Goal: Task Accomplishment & Management: Manage account settings

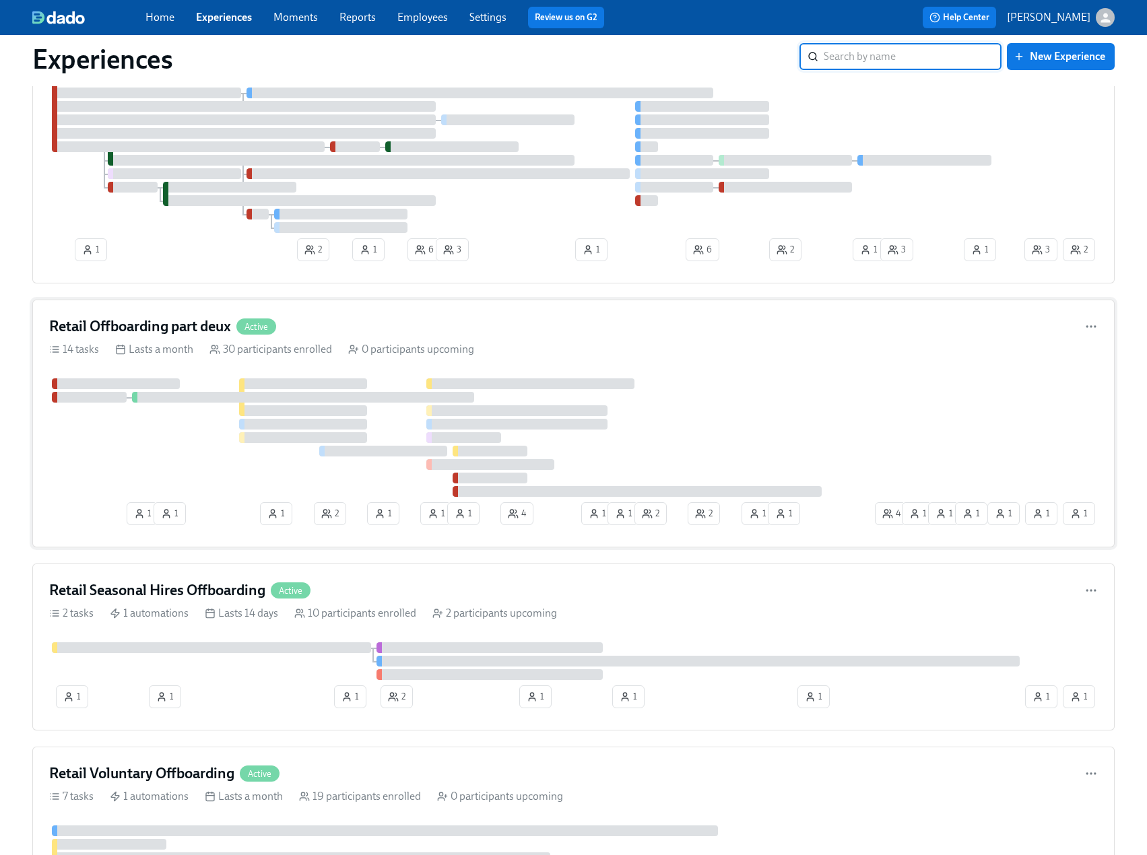
scroll to position [202, 0]
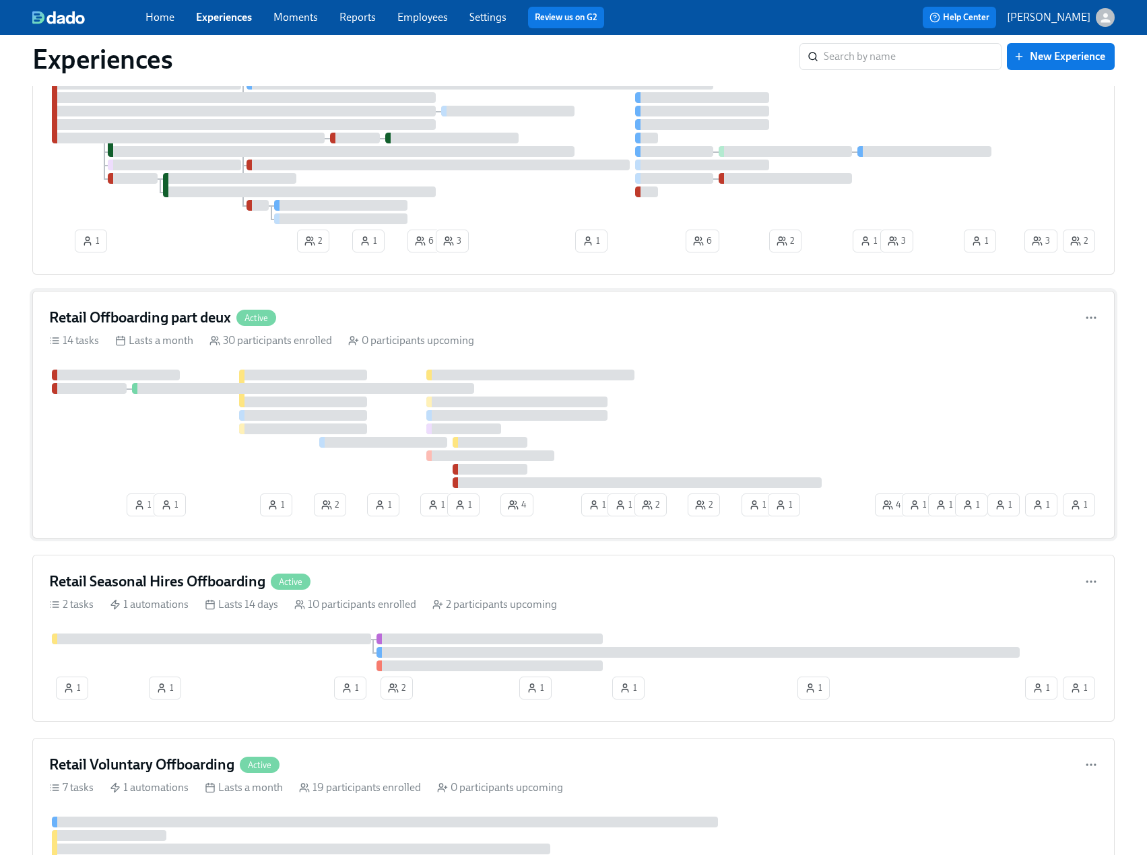
click at [235, 391] on div at bounding box center [303, 388] width 342 height 11
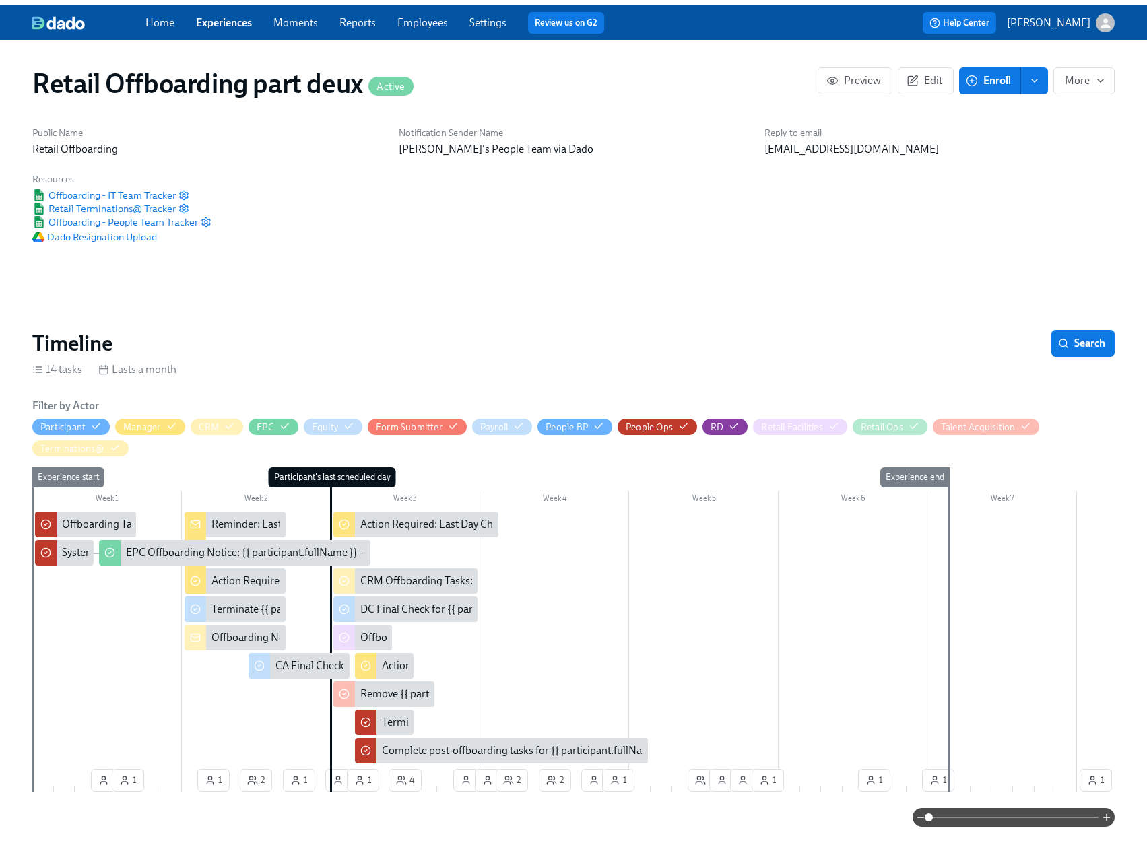
scroll to position [0, 7230]
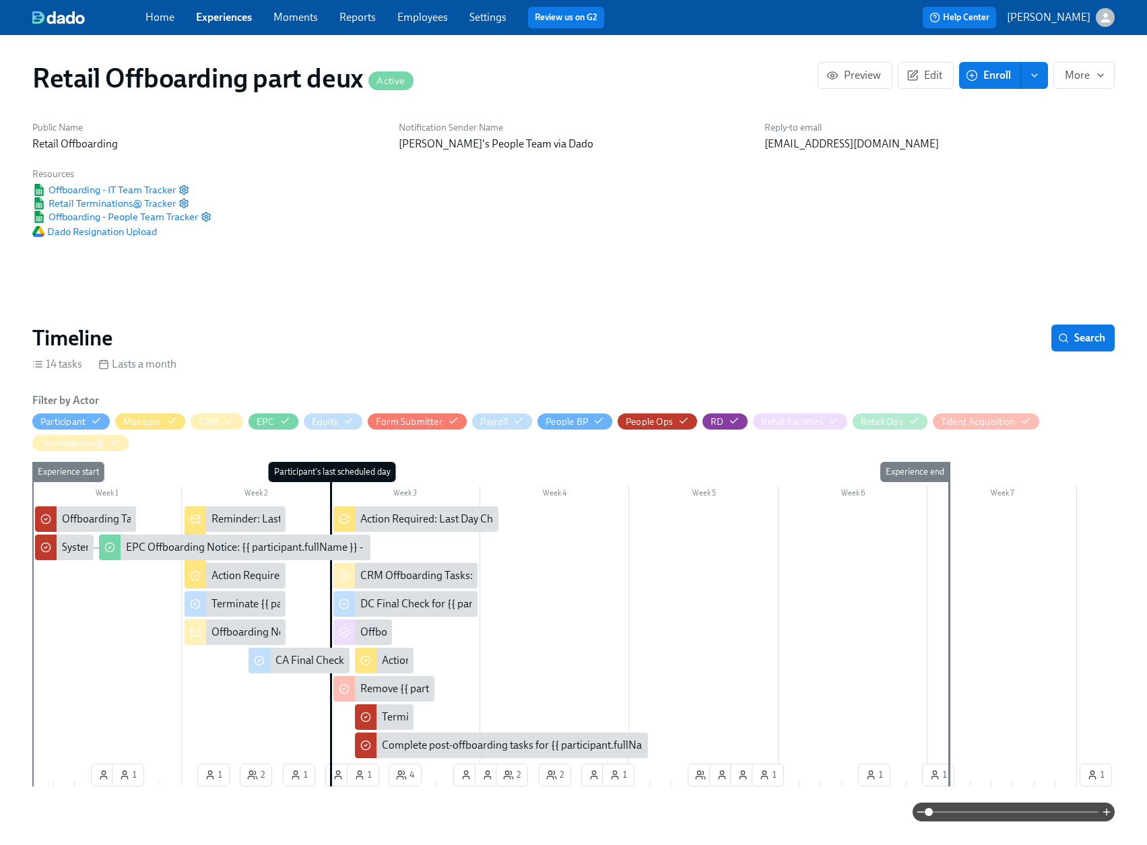
click at [213, 12] on link "Experiences" at bounding box center [224, 17] width 56 height 13
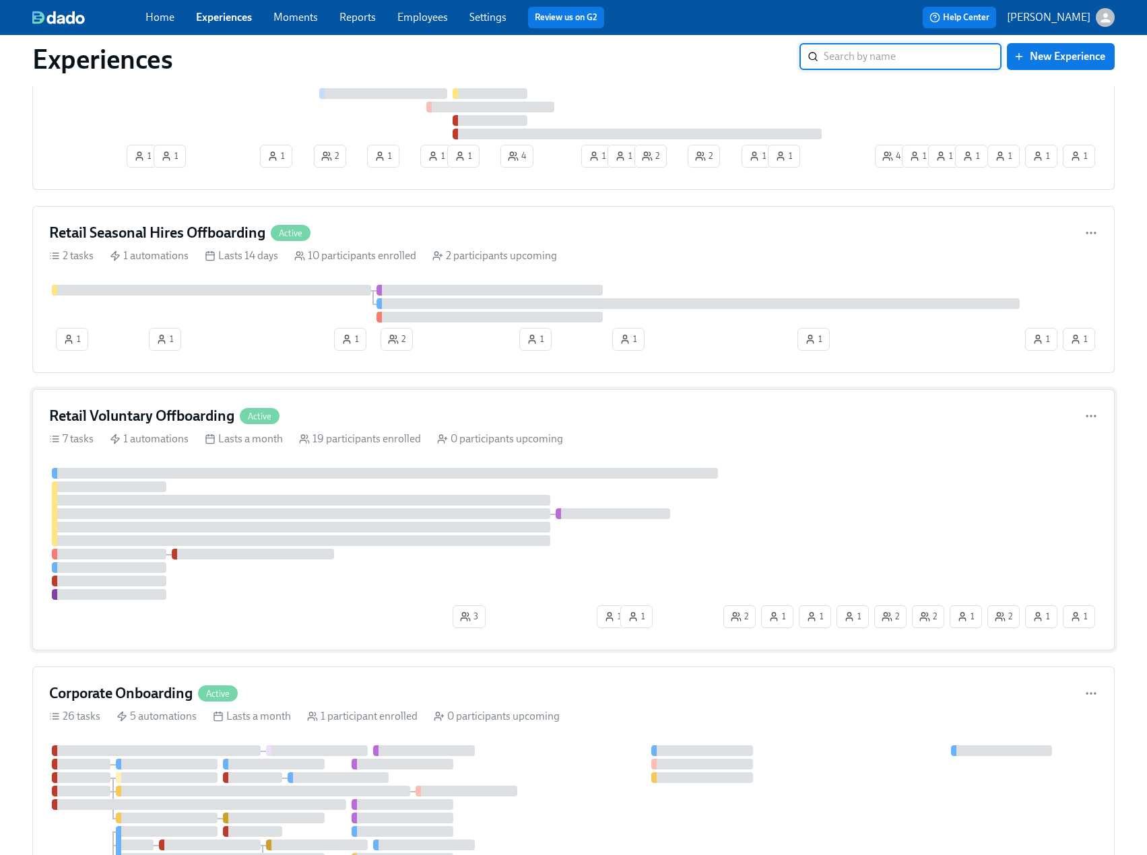
scroll to position [606, 0]
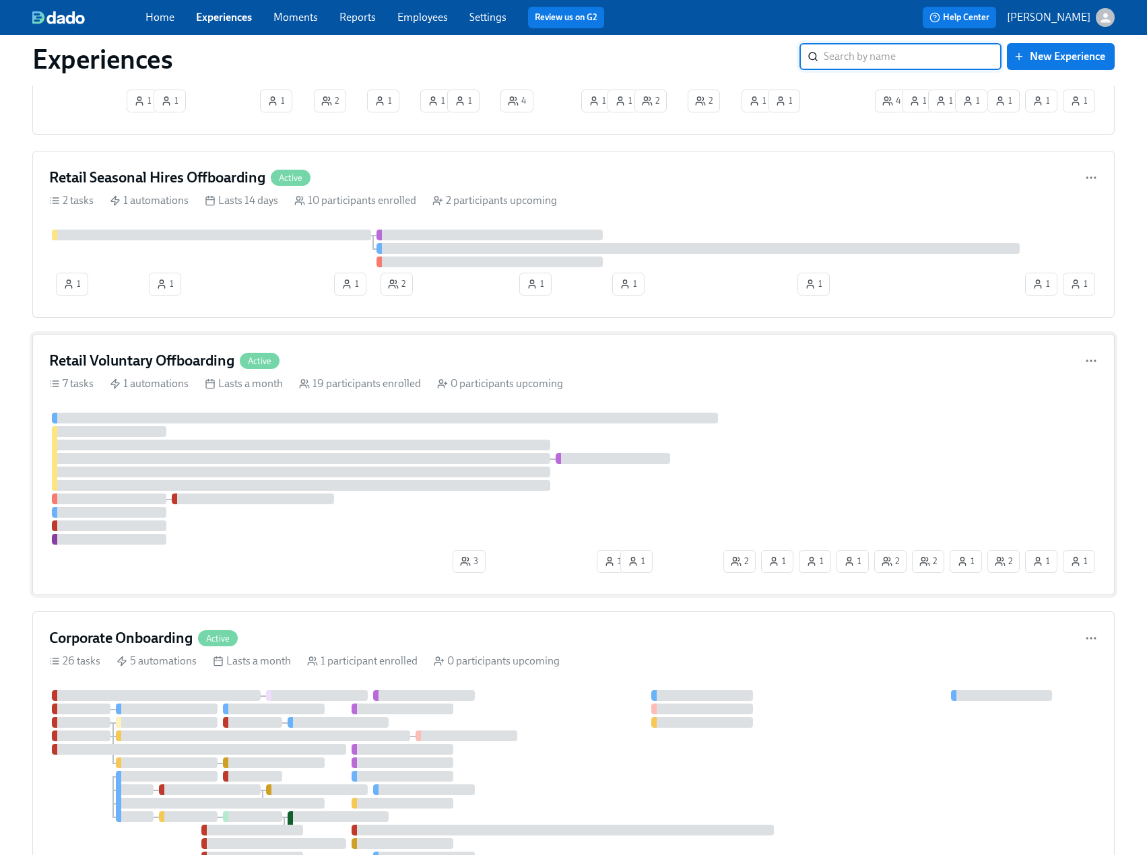
click at [327, 343] on div "Retail Voluntary Offboarding Active 7 tasks 1 automations Lasts a month 19 part…" at bounding box center [573, 464] width 1082 height 261
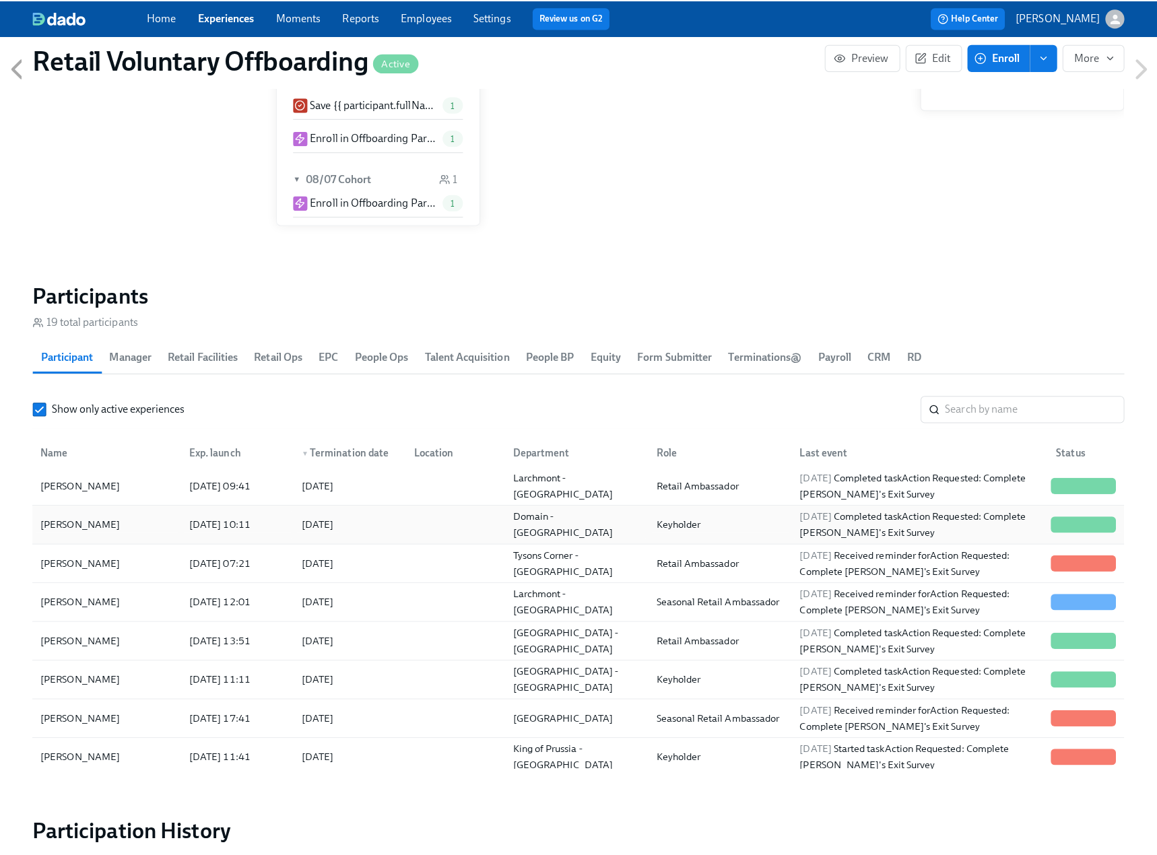
scroll to position [202, 0]
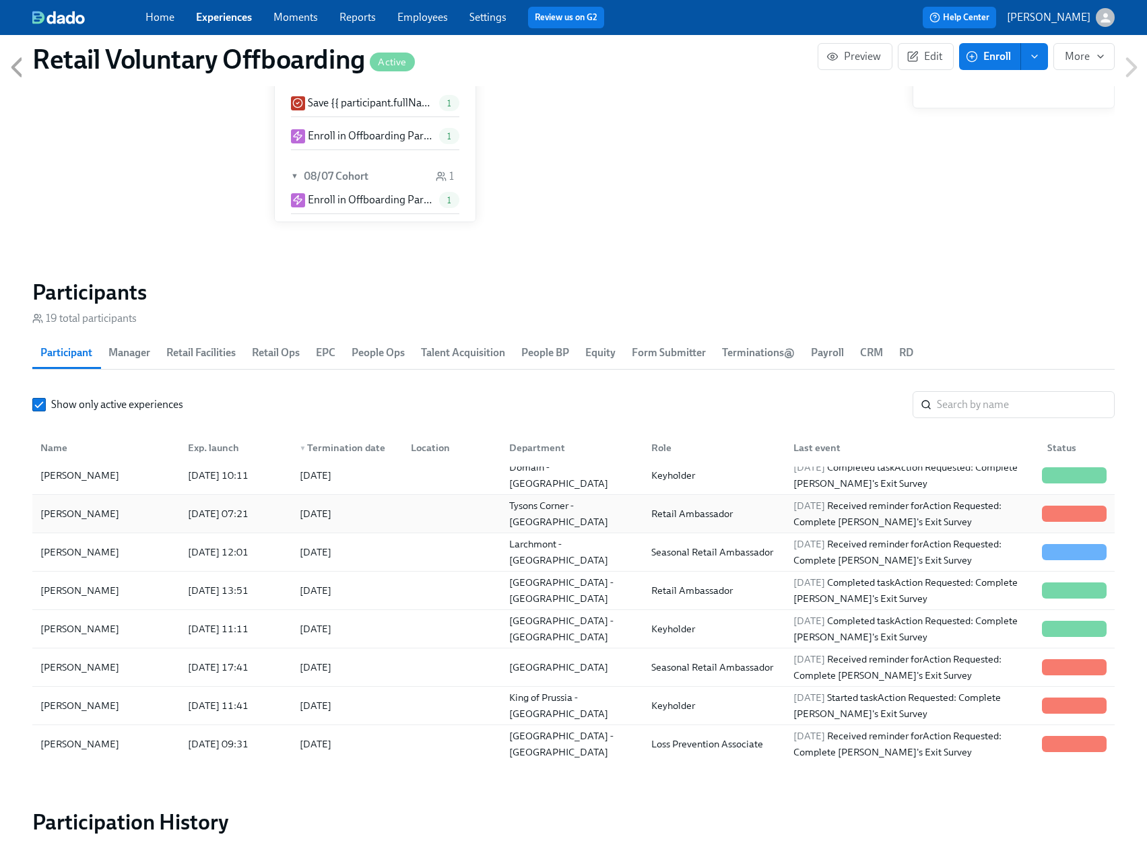
click at [120, 523] on div "[PERSON_NAME]" at bounding box center [106, 513] width 142 height 27
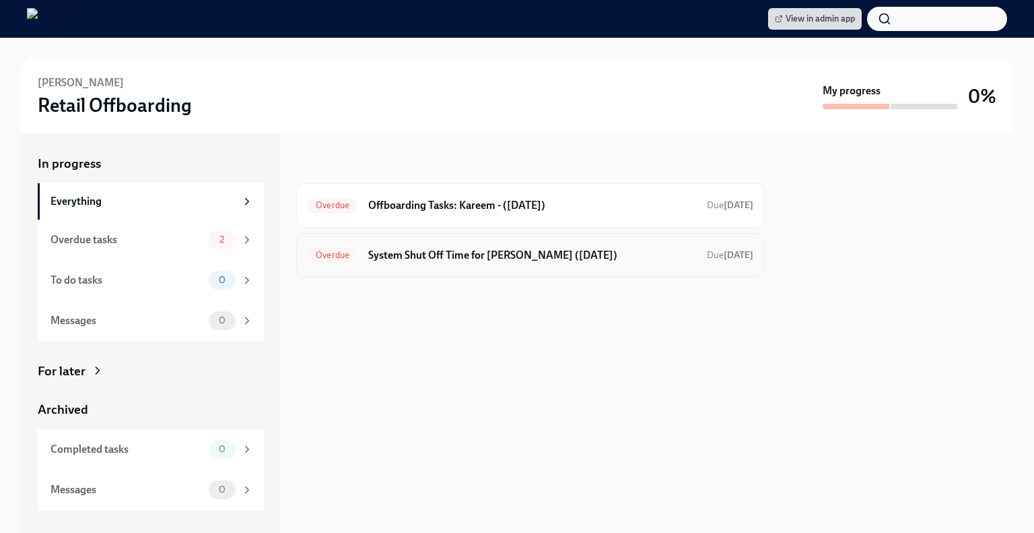
click at [534, 263] on div "Overdue System Shut Off Time for Kareem Altaher (08/13/2025) Due 11 days ago" at bounding box center [531, 255] width 446 height 22
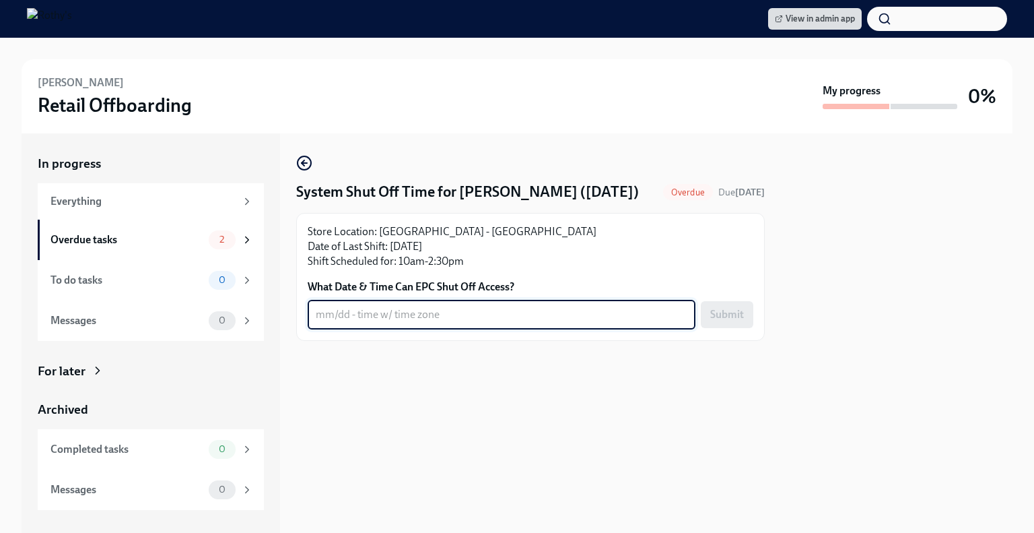
click at [480, 323] on textarea "What Date & Time Can EPC Shut Off Access?" at bounding box center [502, 314] width 372 height 16
type textarea "8/13 - 3pm ET"
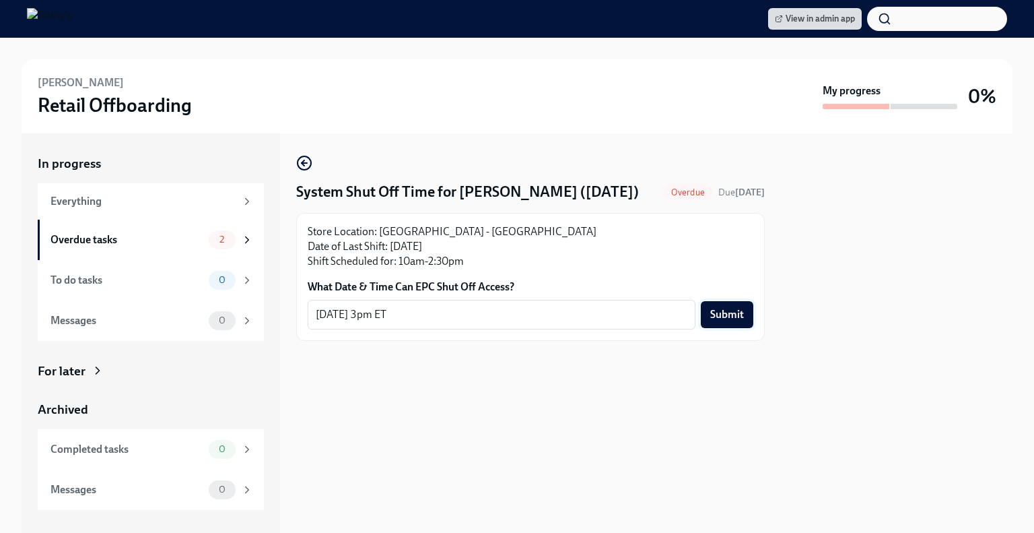
click at [743, 321] on span "Submit" at bounding box center [728, 314] width 34 height 13
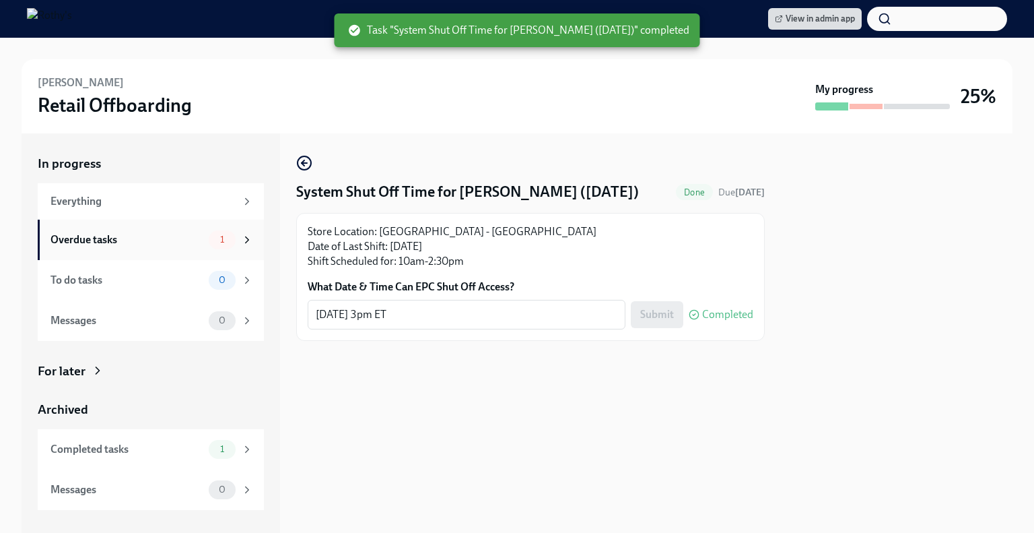
click at [147, 236] on div "Overdue tasks" at bounding box center [127, 239] width 153 height 15
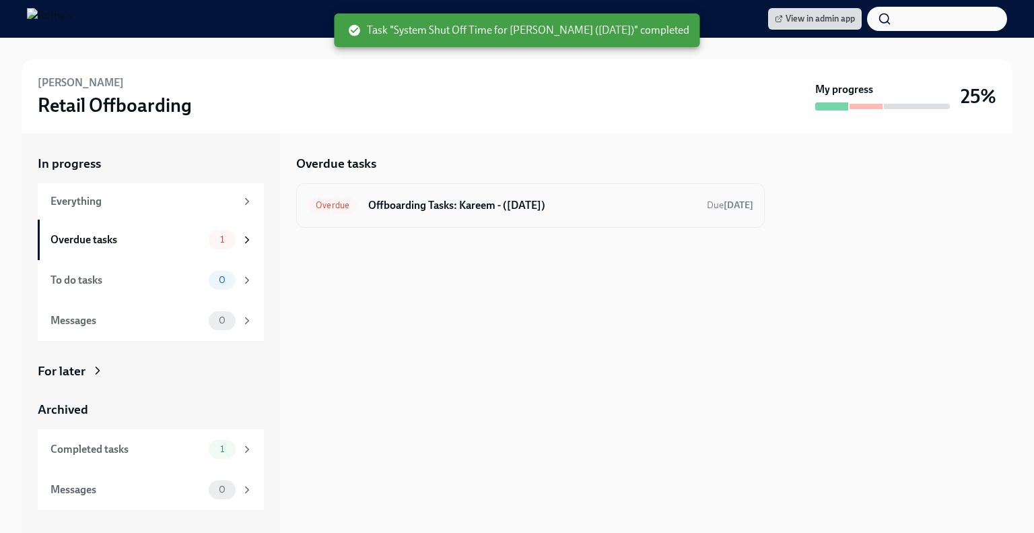
click at [532, 199] on h6 "Offboarding Tasks: Kareem - (08/13/2025)" at bounding box center [532, 205] width 328 height 15
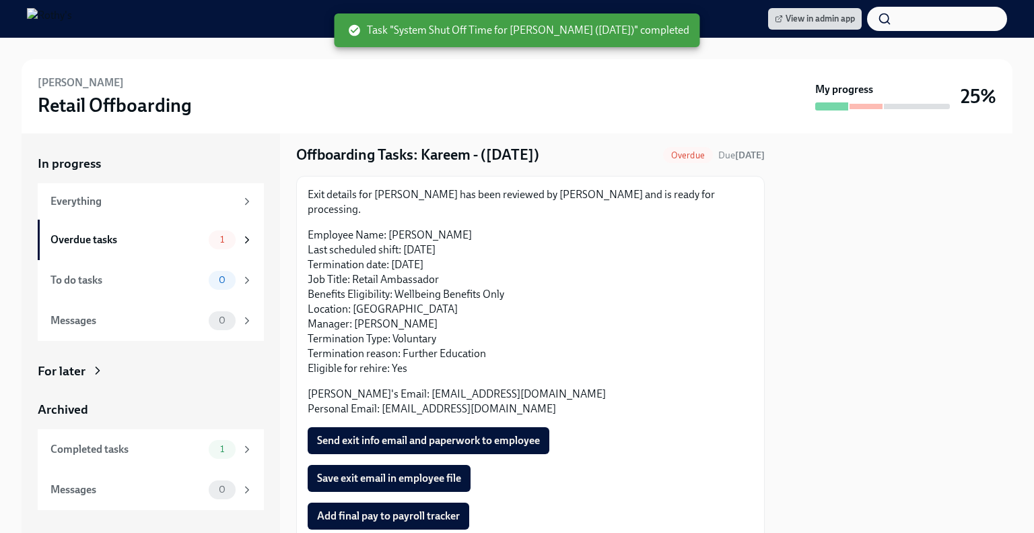
scroll to position [73, 0]
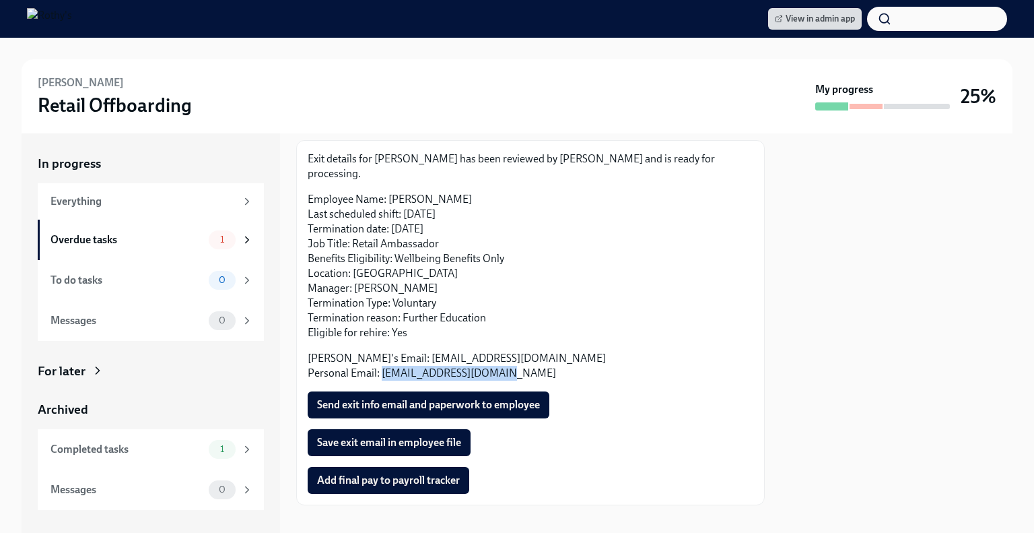
drag, startPoint x: 507, startPoint y: 355, endPoint x: 381, endPoint y: 360, distance: 126.1
click at [381, 360] on p "Rothy's Email: kaltaher@rothys.com Personal Email: keemoaltaher@gmail.com" at bounding box center [531, 366] width 446 height 30
copy p "keemoaltaher@gmail.com"
drag, startPoint x: 462, startPoint y: 184, endPoint x: 391, endPoint y: 183, distance: 70.7
click at [391, 192] on p "Employee Name: Kareem Altaher Last scheduled shift: 08/13/2025 Termination date…" at bounding box center [531, 266] width 446 height 148
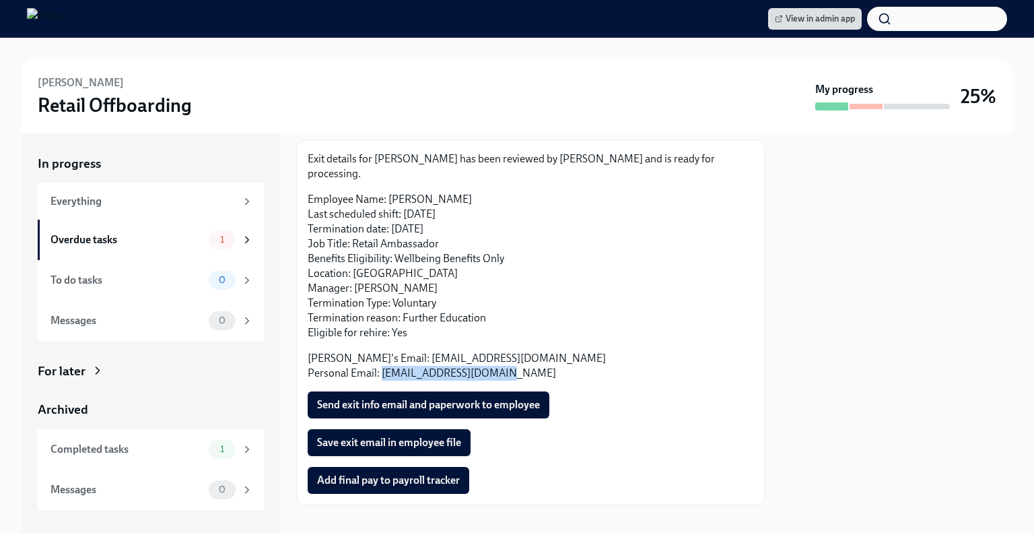
copy p "[PERSON_NAME]"
click at [393, 398] on span "Send exit info email and paperwork to employee" at bounding box center [428, 404] width 223 height 13
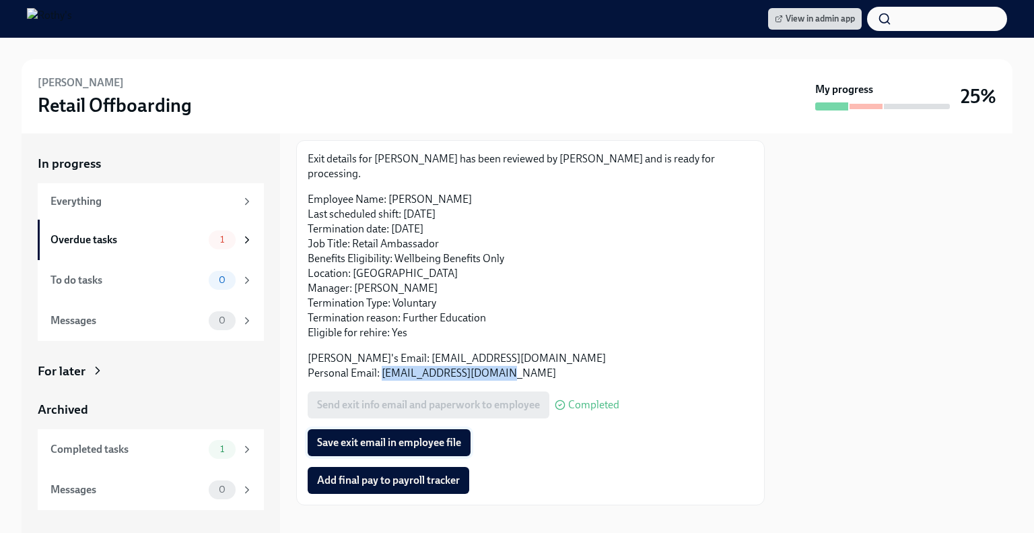
click at [407, 436] on span "Save exit email in employee file" at bounding box center [389, 442] width 144 height 13
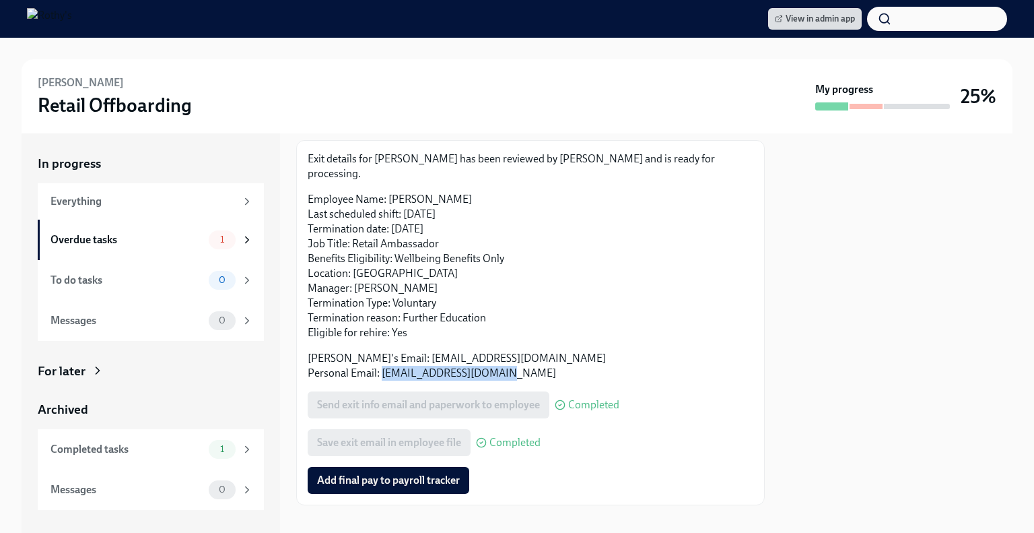
click at [457, 192] on p "Employee Name: Kareem Altaher Last scheduled shift: 08/13/2025 Termination date…" at bounding box center [531, 266] width 446 height 148
drag, startPoint x: 466, startPoint y: 185, endPoint x: 391, endPoint y: 181, distance: 75.5
click at [391, 192] on p "Employee Name: Kareem Altaher Last scheduled shift: 08/13/2025 Termination date…" at bounding box center [531, 266] width 446 height 148
copy p "[PERSON_NAME]"
click at [368, 473] on span "Add final pay to payroll tracker" at bounding box center [388, 479] width 143 height 13
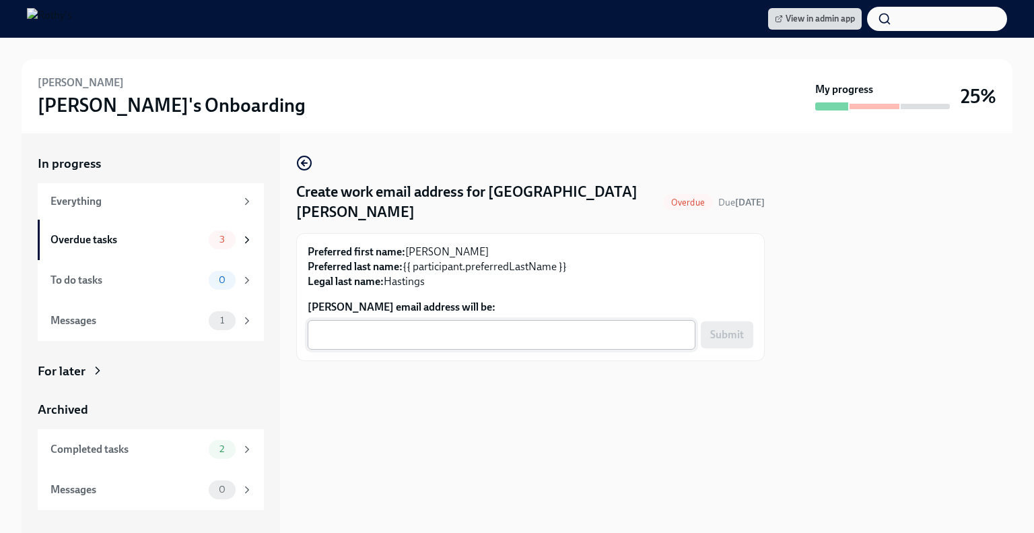
click at [444, 336] on textarea "Meribeth Hastings's email address will be:" at bounding box center [502, 335] width 372 height 16
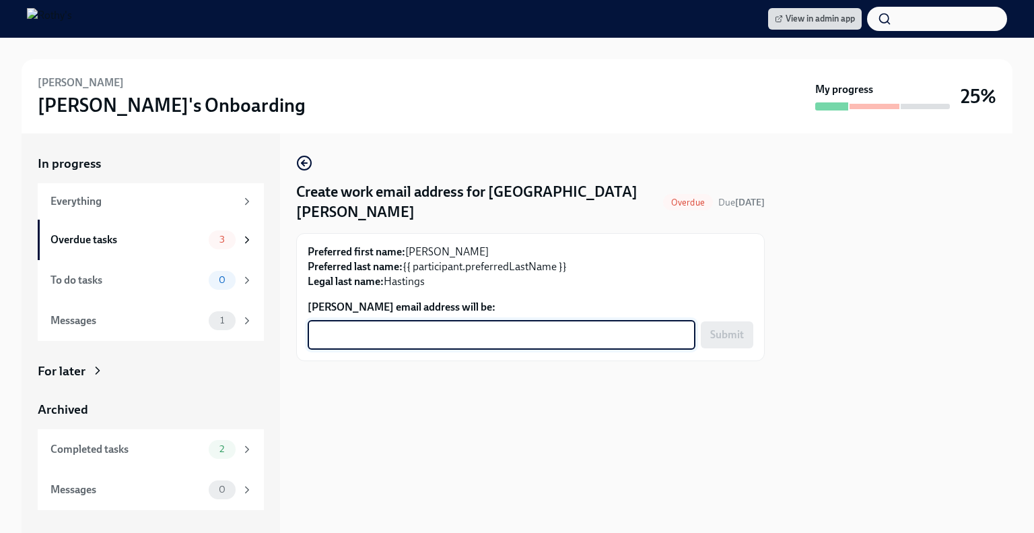
paste textarea "MHastings@rothys.com"
type textarea "MHastings@rothys.com"
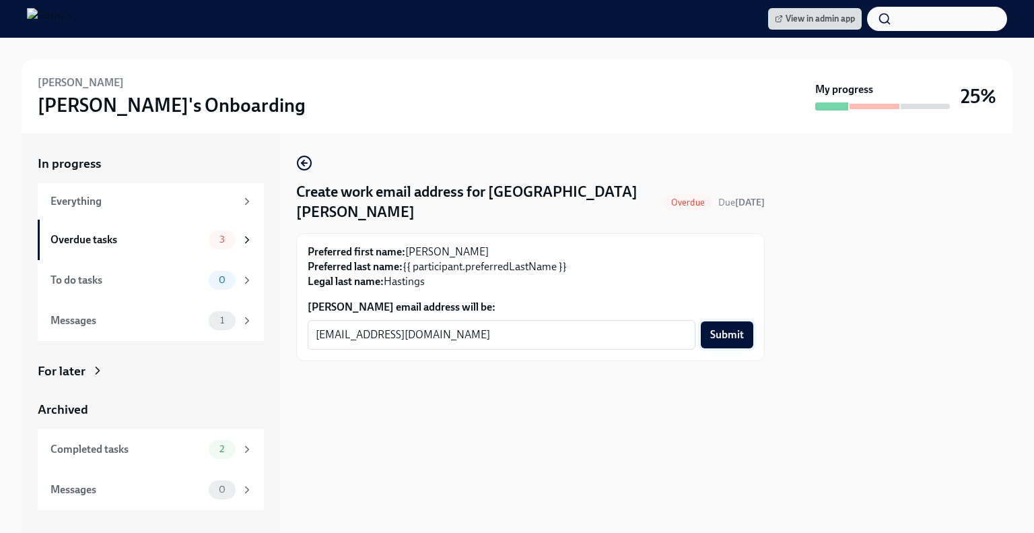
click at [739, 342] on button "Submit" at bounding box center [727, 334] width 53 height 27
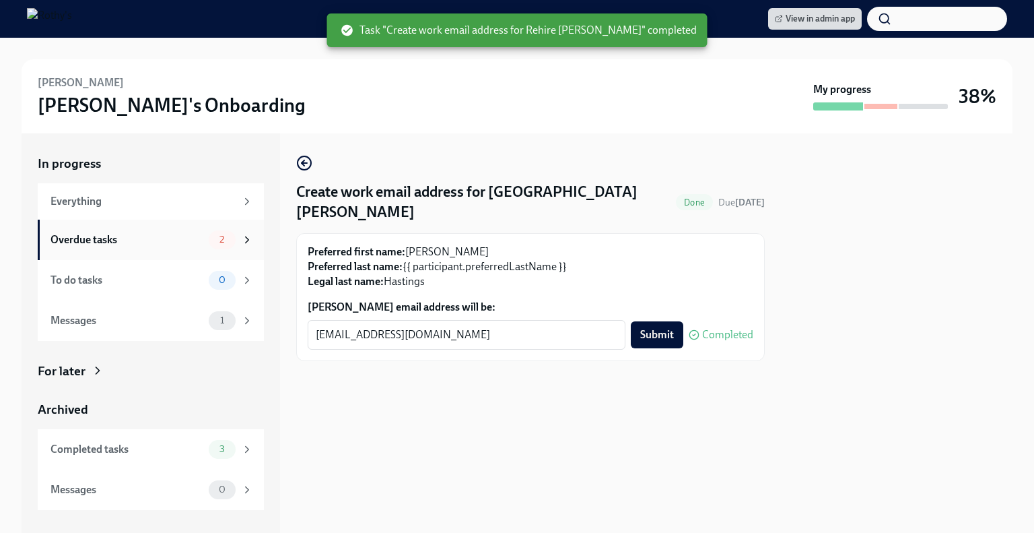
click at [141, 242] on div "Overdue tasks" at bounding box center [127, 239] width 153 height 15
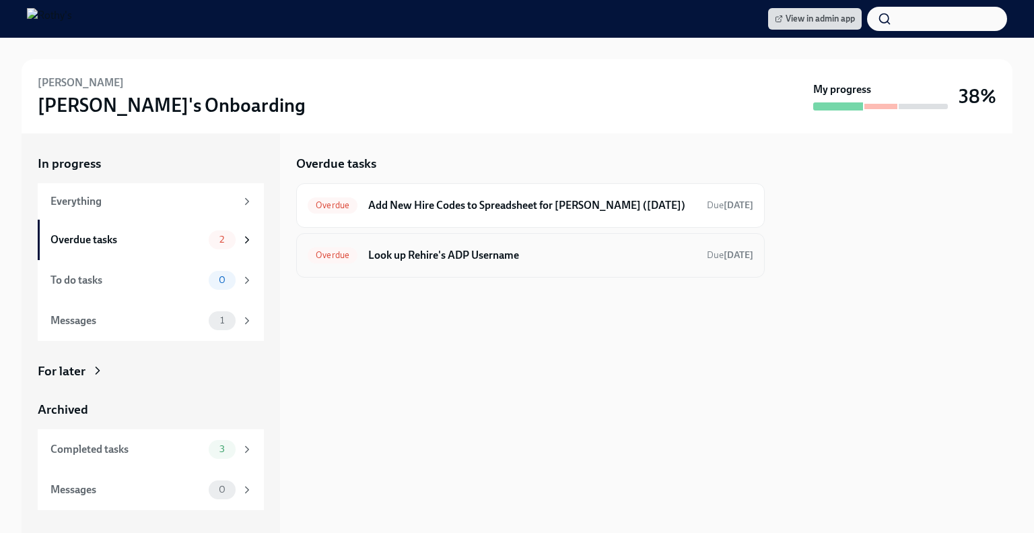
click at [545, 263] on h6 "Look up Rehire's ADP Username" at bounding box center [532, 255] width 328 height 15
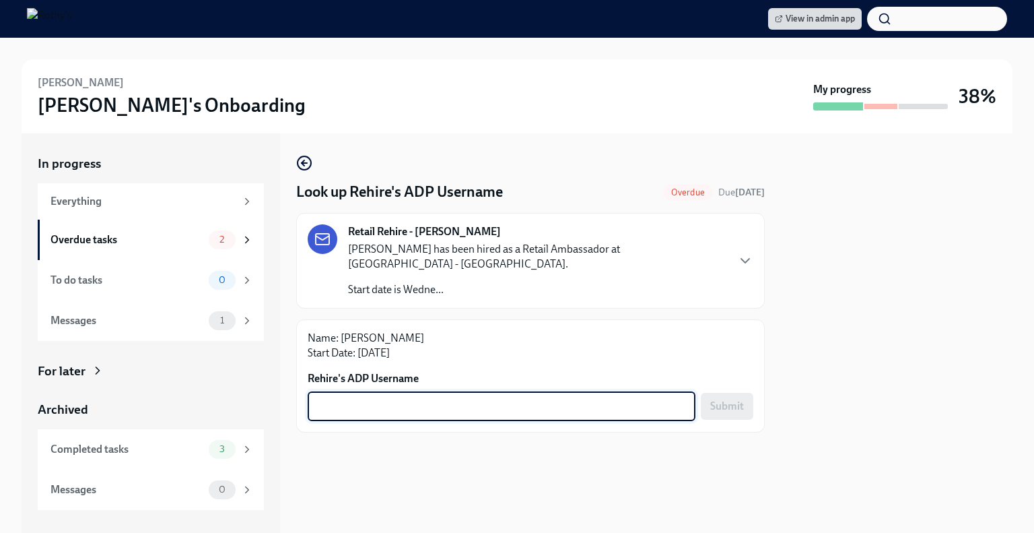
click at [463, 398] on textarea "Rehire's ADP Username" at bounding box center [502, 406] width 372 height 16
paste textarea "meribethhastings"
type textarea "meribethhastings"
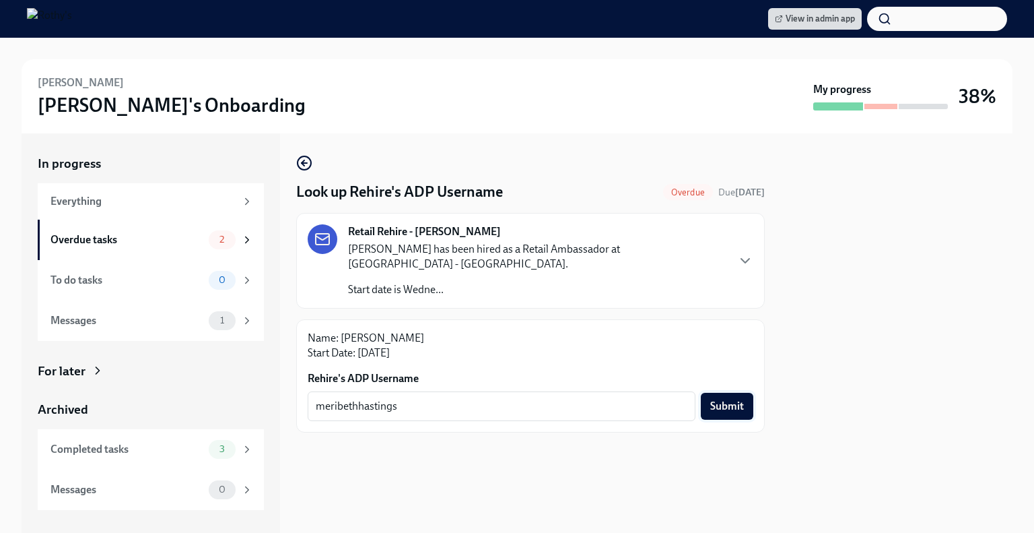
click at [728, 399] on span "Submit" at bounding box center [728, 405] width 34 height 13
click at [147, 236] on div "Overdue tasks" at bounding box center [127, 239] width 153 height 15
